Goal: Task Accomplishment & Management: Use online tool/utility

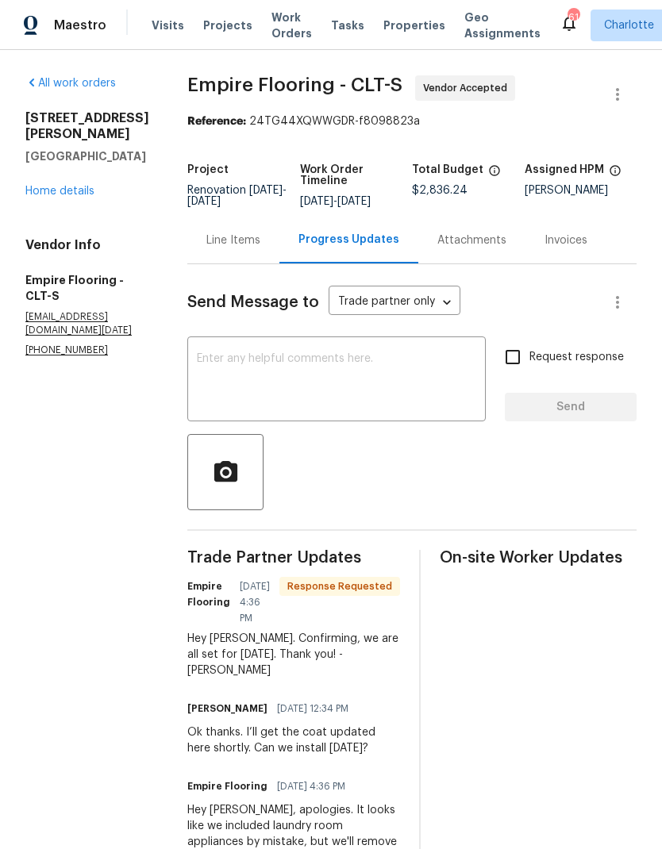
click at [71, 195] on link "Home details" at bounding box center [59, 191] width 69 height 11
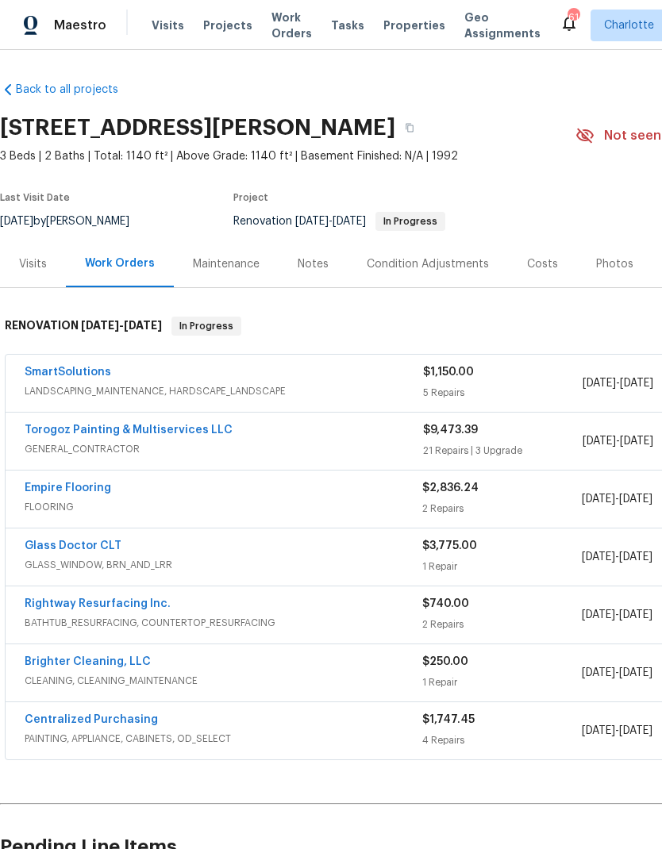
click at [298, 442] on span "GENERAL_CONTRACTOR" at bounding box center [224, 449] width 398 height 16
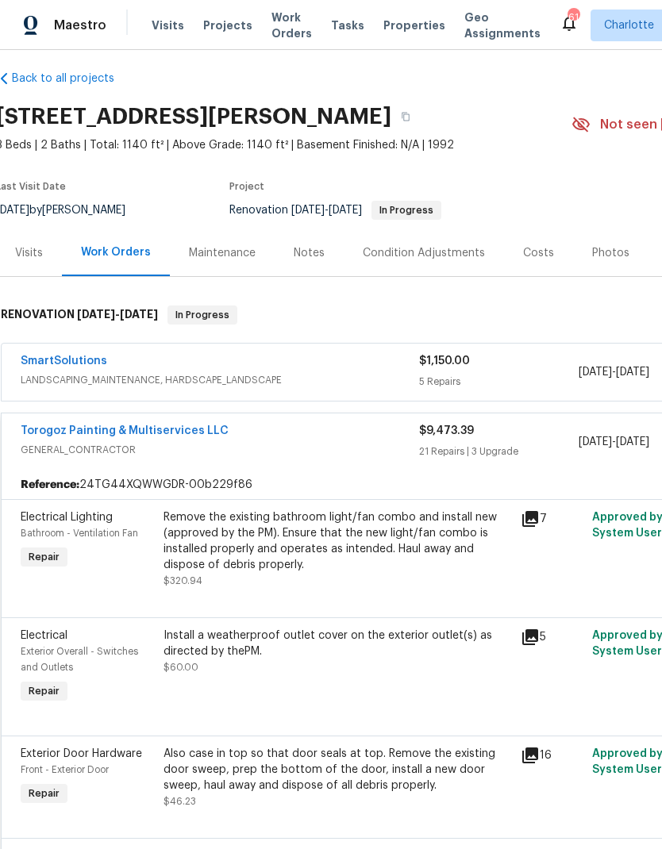
scroll to position [9, 4]
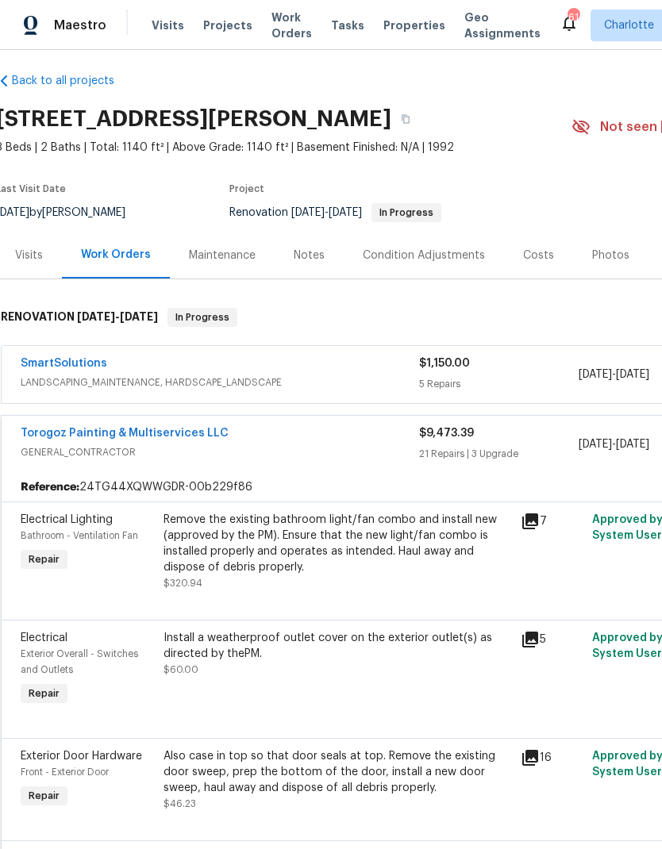
click at [164, 455] on span "GENERAL_CONTRACTOR" at bounding box center [220, 452] width 398 height 16
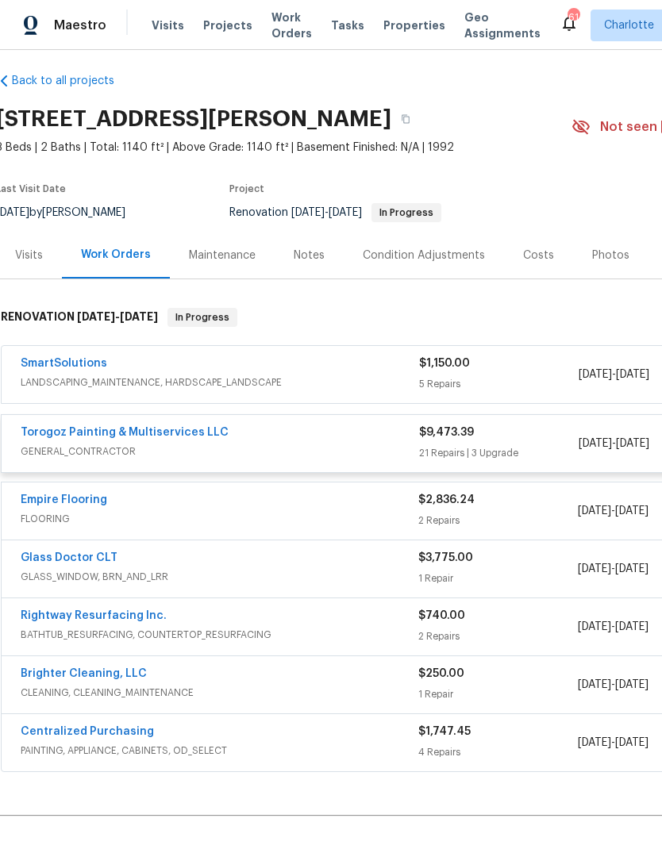
click at [164, 454] on div "Torogoz Painting & Multiservices LLC GENERAL_CONTRACTOR $9,473.39 21 Repairs | …" at bounding box center [445, 443] width 886 height 57
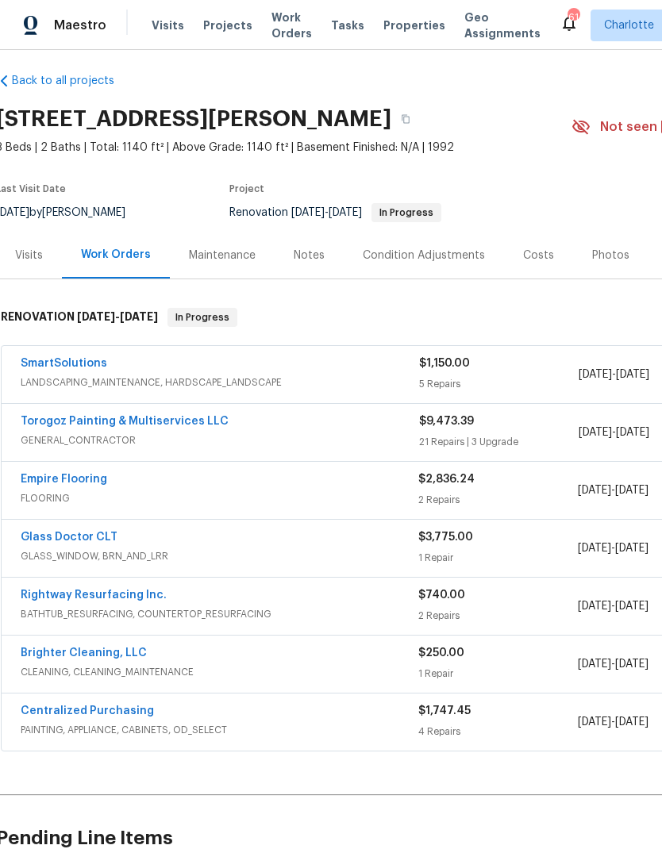
click at [156, 425] on link "Torogoz Painting & Multiservices LLC" at bounding box center [125, 421] width 208 height 11
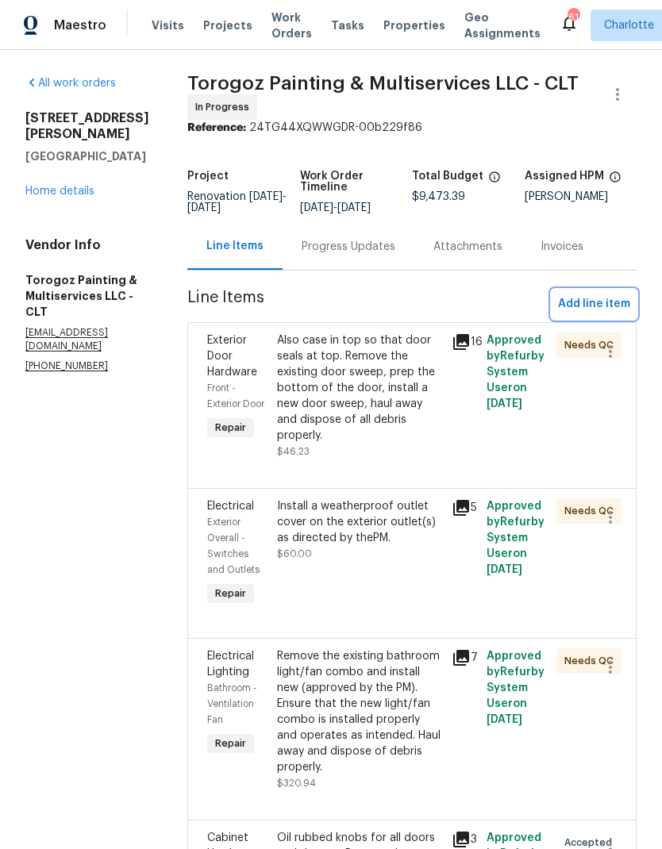
click at [611, 305] on button "Add line item" at bounding box center [594, 304] width 85 height 29
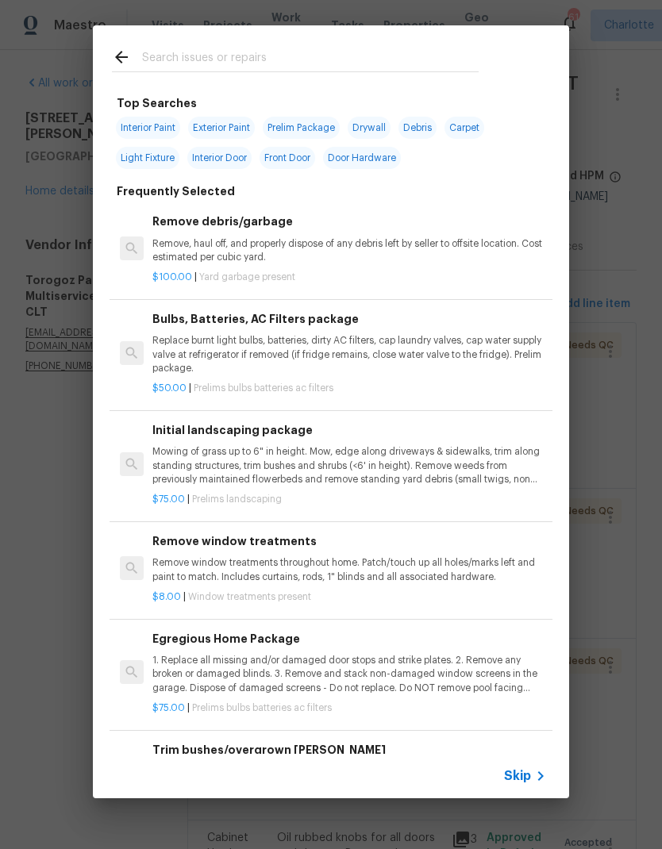
click at [390, 57] on input "text" at bounding box center [310, 60] width 337 height 24
type input "Hardware"
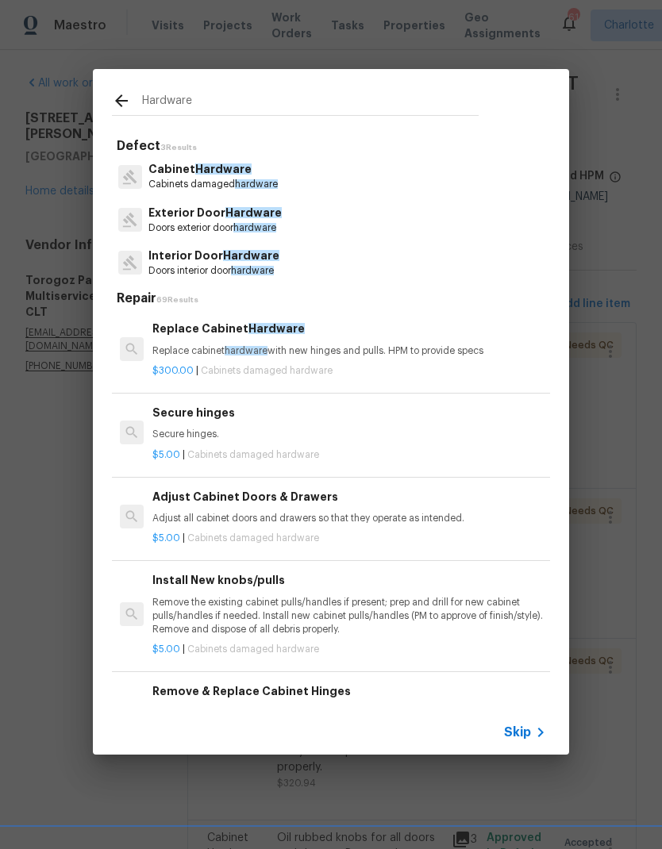
click at [279, 210] on p "Exterior Door Hardware" at bounding box center [214, 213] width 133 height 17
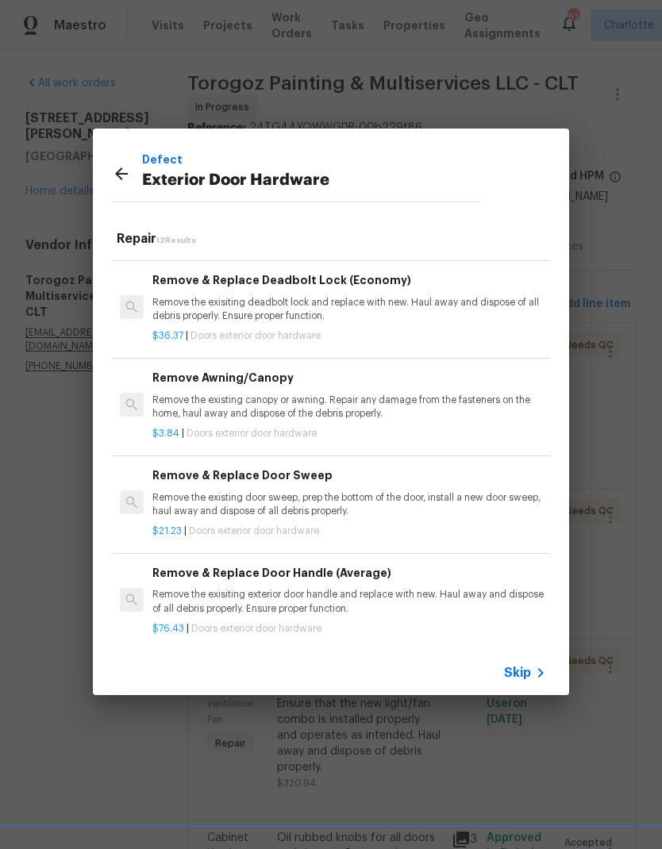
scroll to position [781, 0]
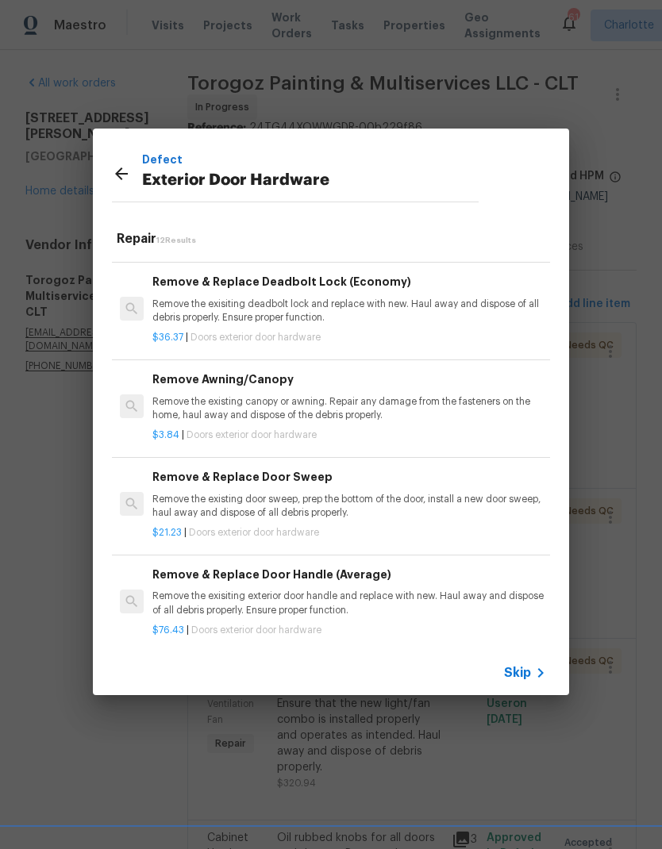
click at [456, 590] on p "Remove the exisiting exterior door handle and replace with new. Haul away and d…" at bounding box center [349, 603] width 394 height 27
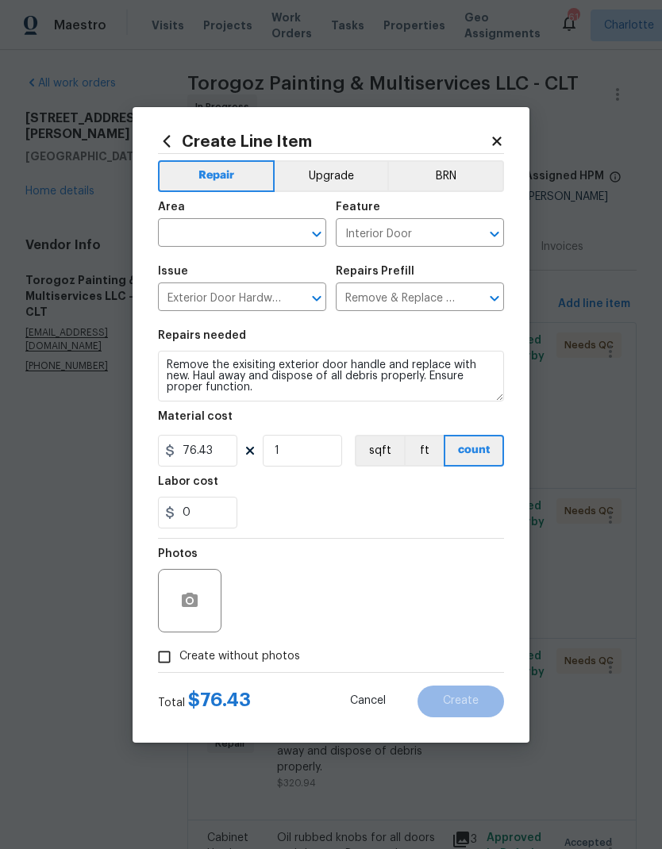
click at [259, 212] on div "Area" at bounding box center [242, 212] width 168 height 21
click at [258, 211] on div "Area" at bounding box center [242, 212] width 168 height 21
click at [256, 247] on span "Area ​" at bounding box center [242, 224] width 168 height 64
click at [237, 232] on input "text" at bounding box center [220, 234] width 124 height 25
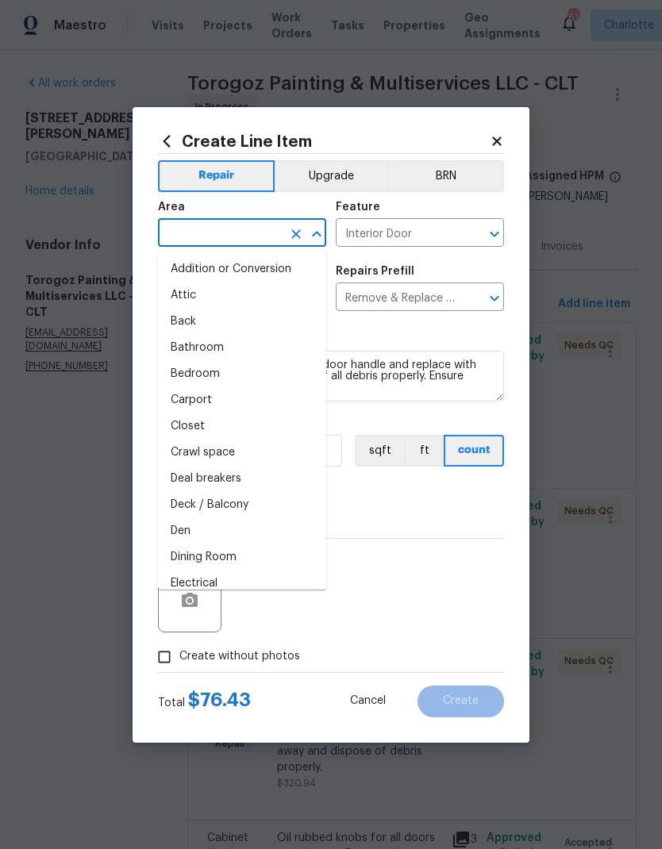
click at [237, 232] on input "text" at bounding box center [220, 234] width 124 height 25
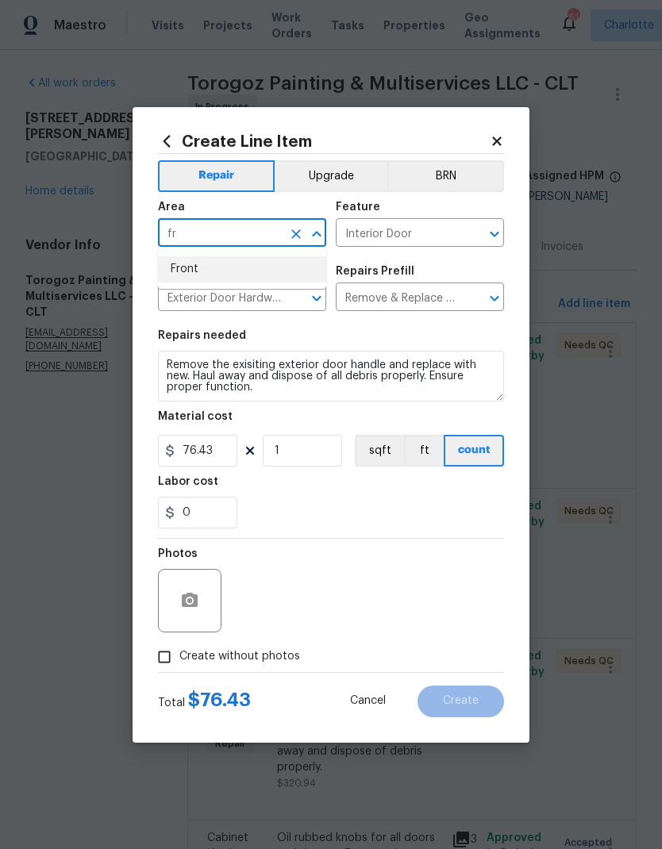
click at [199, 271] on li "Front" at bounding box center [242, 269] width 168 height 26
type input "Front"
click at [415, 232] on input "Interior Door" at bounding box center [398, 234] width 124 height 25
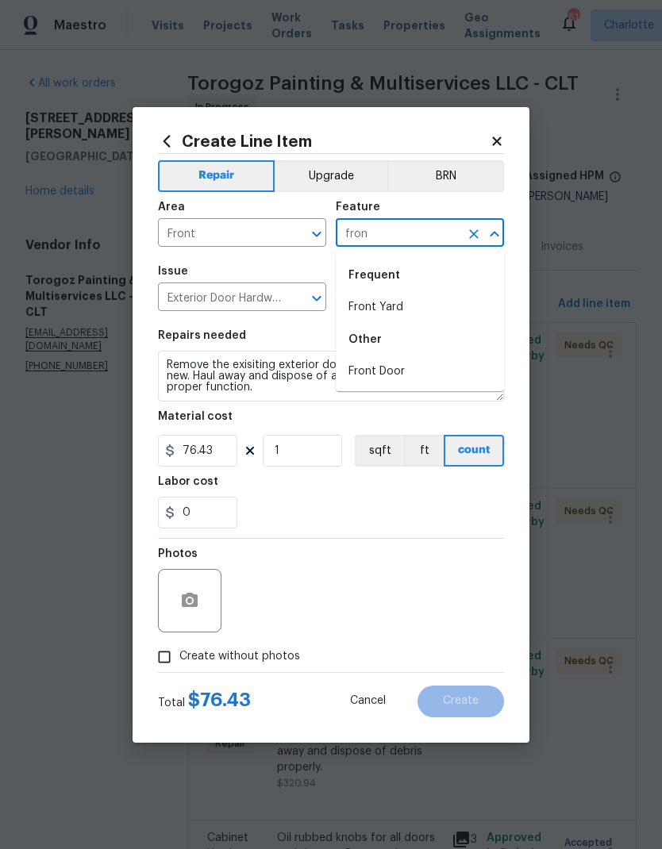
click at [391, 371] on li "Front Door" at bounding box center [420, 372] width 168 height 26
type input "Front Door"
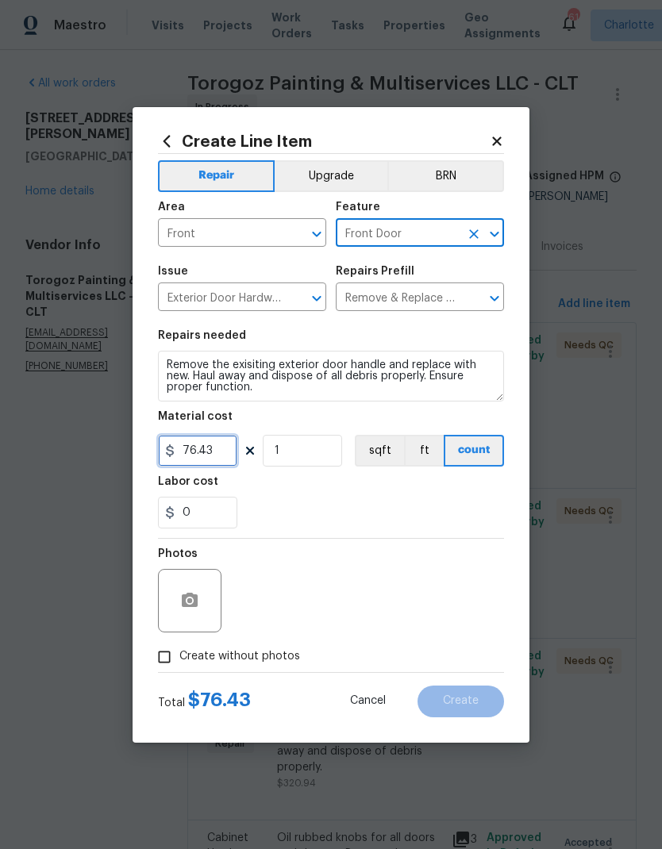
click at [205, 442] on input "76.43" at bounding box center [197, 451] width 79 height 32
click at [198, 447] on input "76.43" at bounding box center [197, 451] width 79 height 32
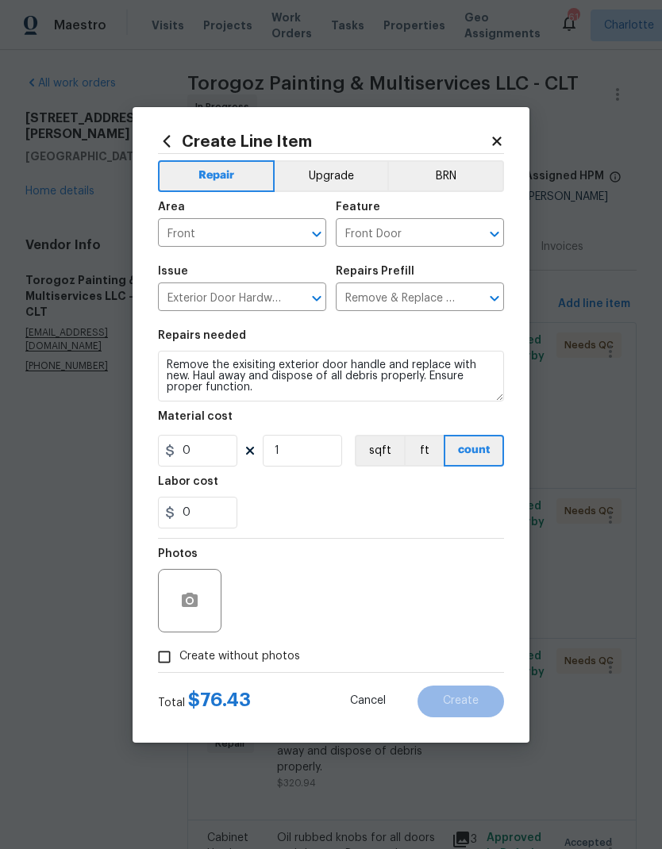
click at [347, 186] on button "Upgrade" at bounding box center [331, 176] width 113 height 32
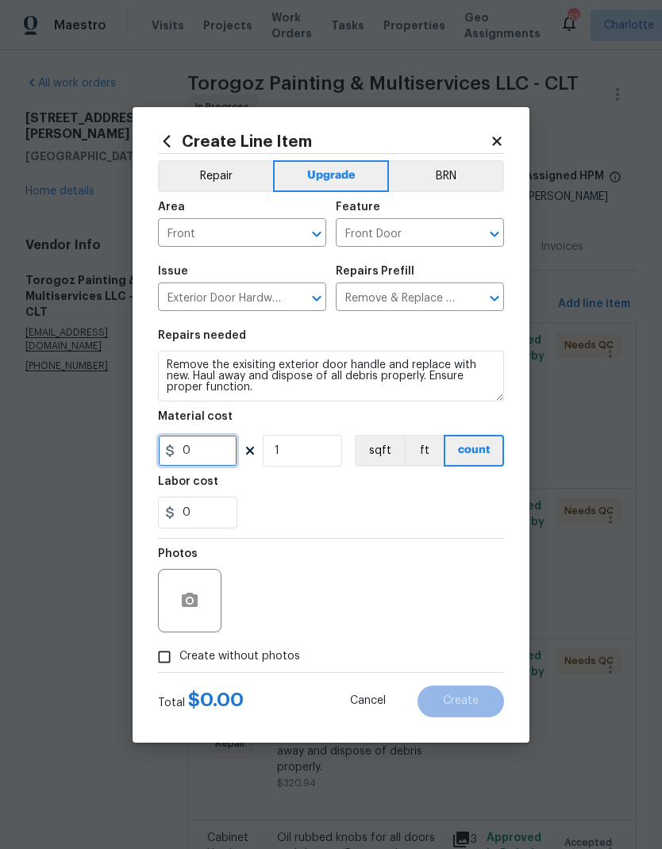
click at [196, 444] on input "0" at bounding box center [197, 451] width 79 height 32
click at [328, 511] on div "0" at bounding box center [331, 513] width 346 height 32
type input "130"
click at [190, 596] on icon "button" at bounding box center [190, 600] width 16 height 14
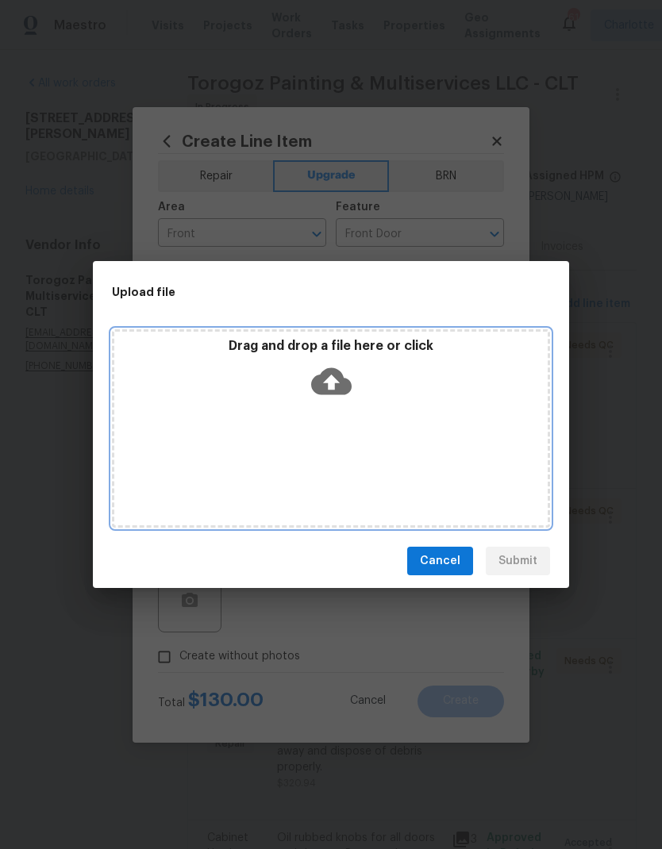
click at [332, 379] on icon at bounding box center [331, 381] width 40 height 40
click at [373, 369] on div "Drag and drop a file here or click" at bounding box center [330, 372] width 433 height 68
click at [349, 375] on icon at bounding box center [331, 381] width 40 height 40
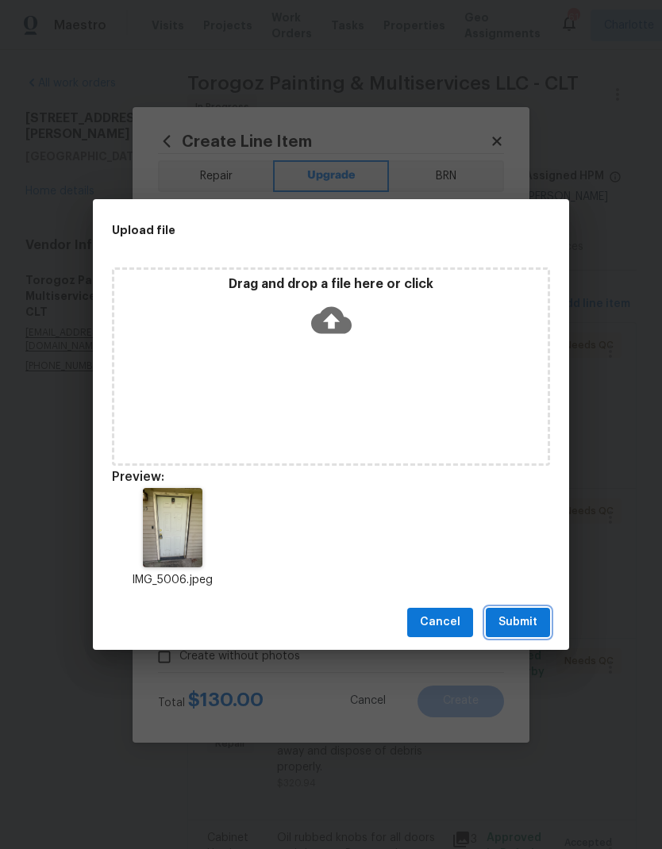
click at [536, 626] on span "Submit" at bounding box center [517, 623] width 39 height 20
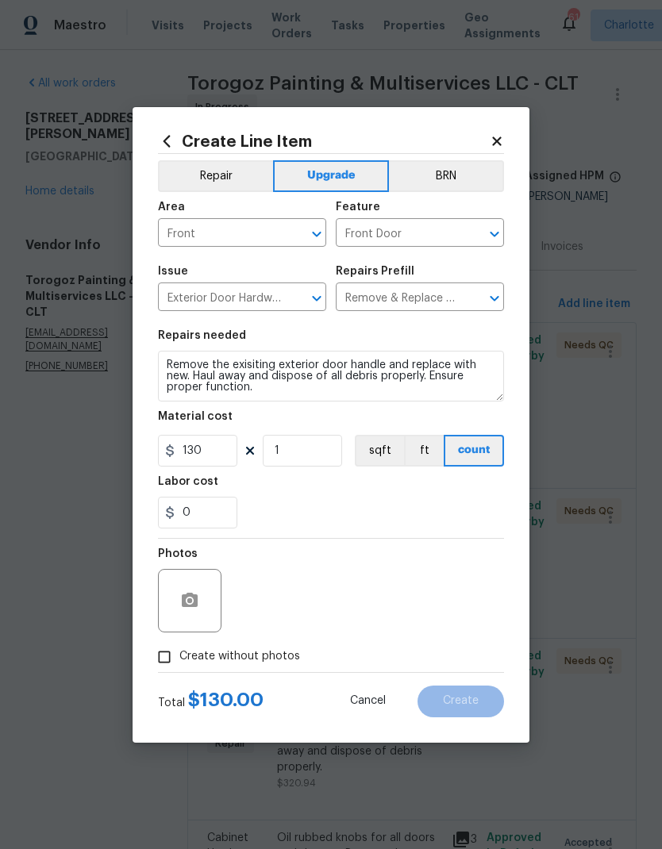
click at [153, 375] on div "Create Line Item Repair Upgrade BRN Area Front ​ Feature Front Door ​ Issue Ext…" at bounding box center [331, 425] width 397 height 636
click at [167, 366] on textarea "Remove the exisiting exterior door handle and replace with new. Haul away and d…" at bounding box center [331, 376] width 346 height 51
click at [383, 364] on textarea "Remove the exisiting exterior door handle and replace with new. Haul away and d…" at bounding box center [331, 376] width 346 height 51
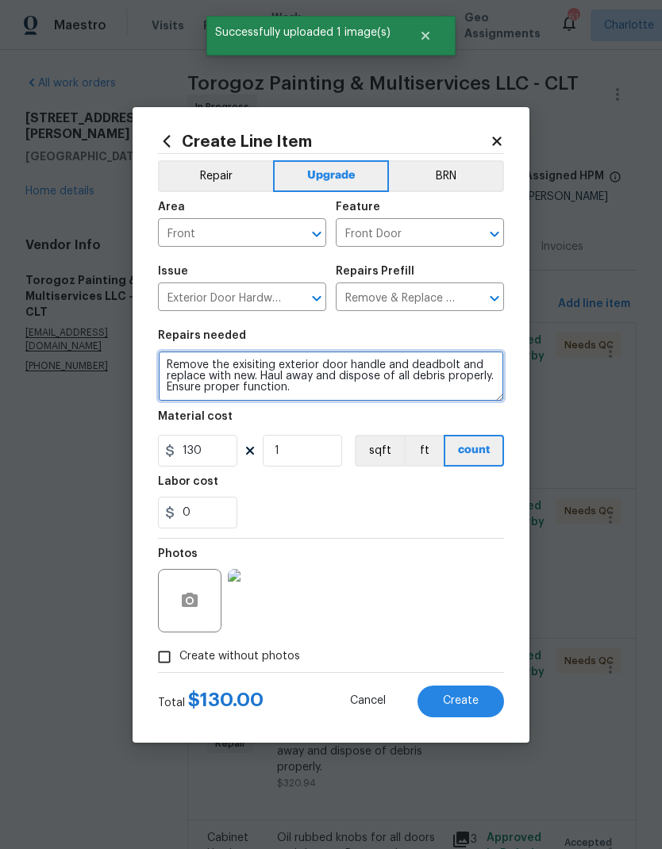
click at [163, 363] on textarea "Remove the exisiting exterior door handle and deadbolt and replace with new. Ha…" at bounding box center [331, 376] width 346 height 51
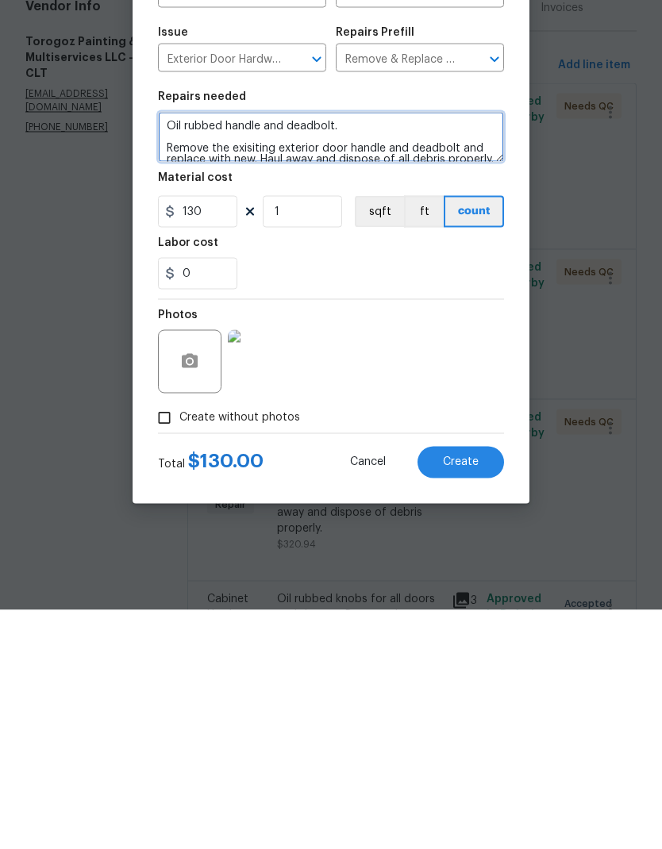
type textarea "Oil rubbed handle and deadbolt. Remove the exisiting exterior door handle and d…"
click at [485, 686] on button "Create" at bounding box center [460, 702] width 87 height 32
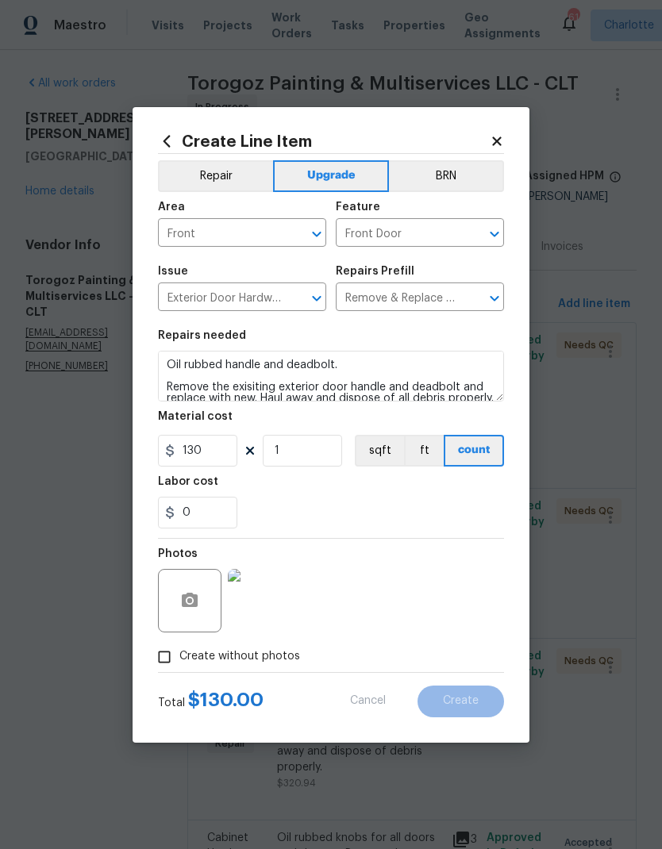
scroll to position [0, 0]
type input "0"
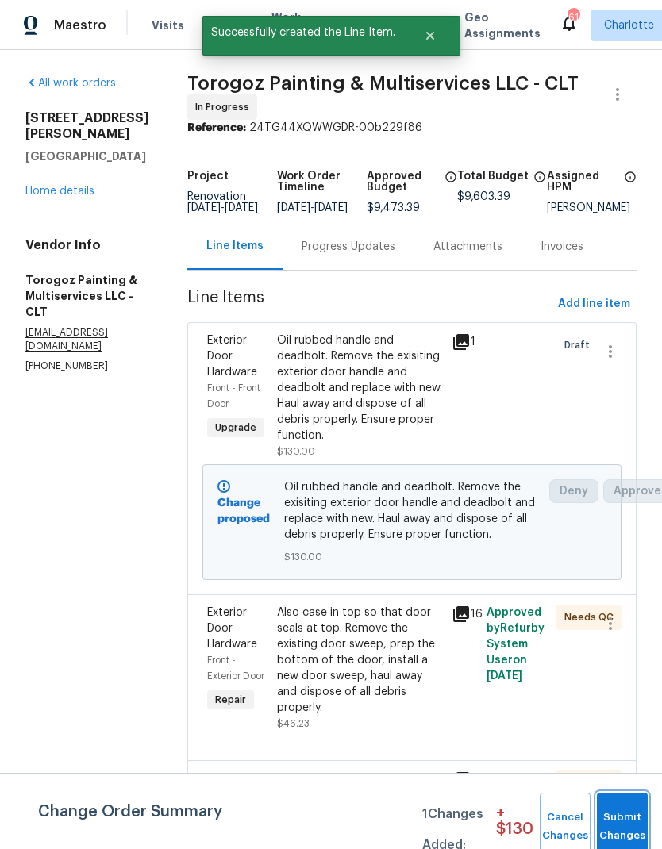
click at [626, 809] on button "Submit Changes" at bounding box center [622, 827] width 51 height 68
